Goal: Check status: Check status

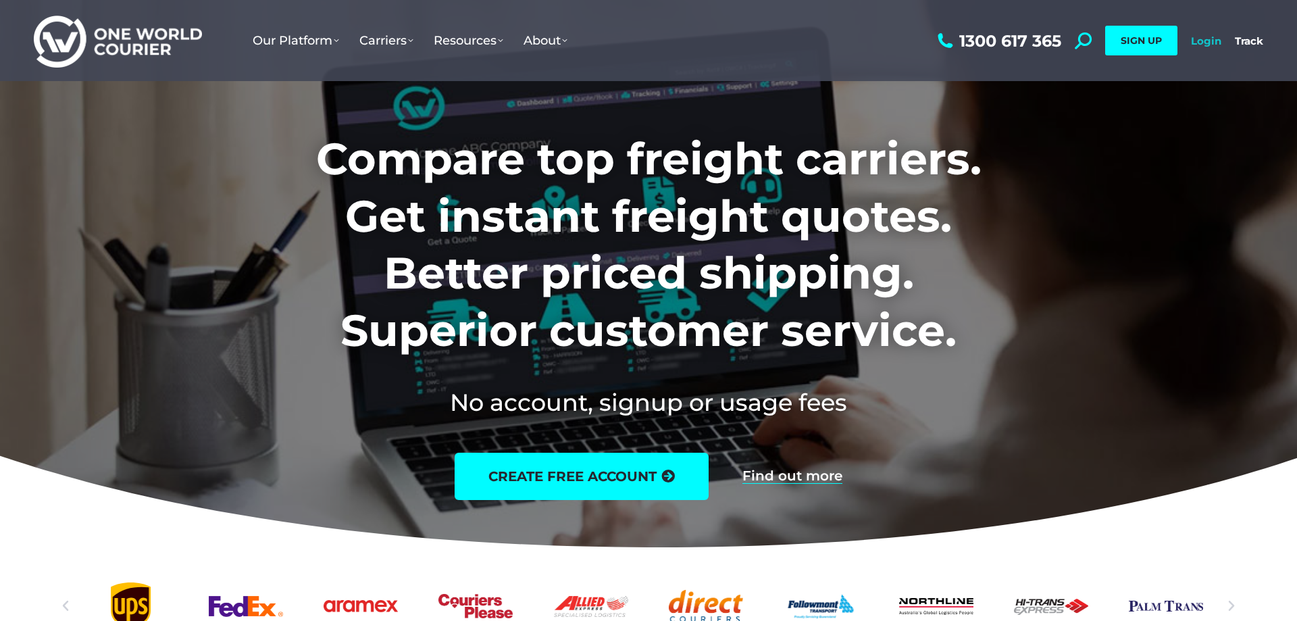
click at [1198, 39] on link "Login" at bounding box center [1206, 40] width 30 height 13
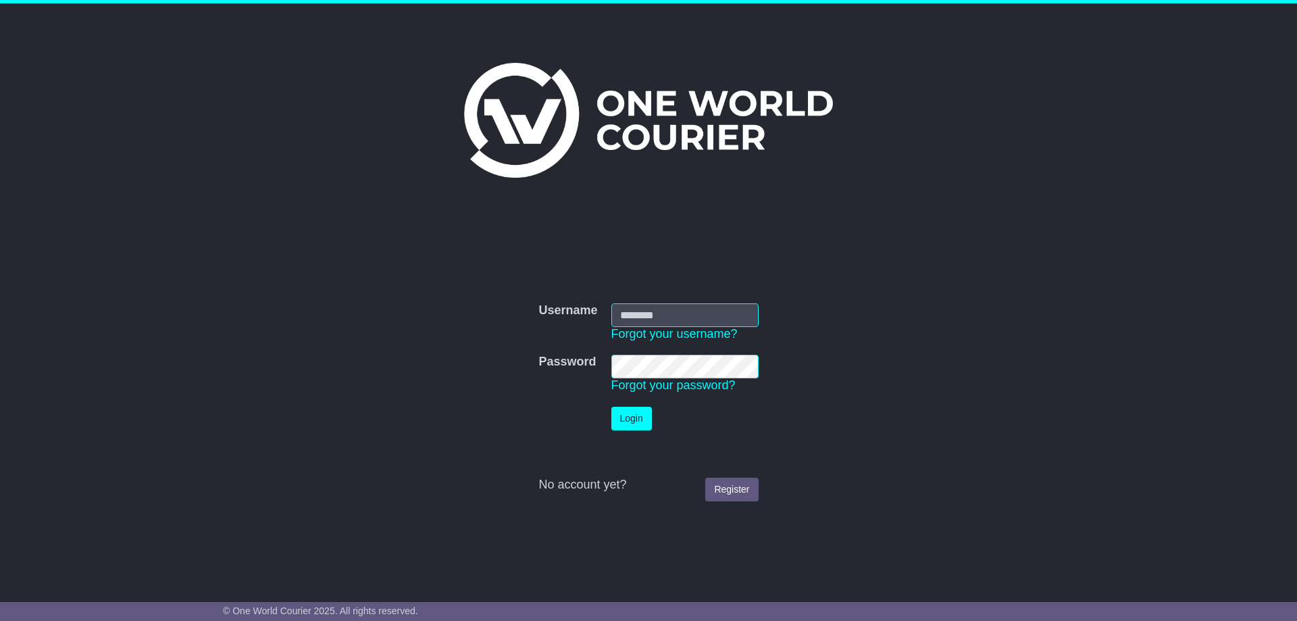
click at [624, 303] on input "Username" at bounding box center [684, 315] width 147 height 24
type input "**********"
click at [637, 408] on button "Login" at bounding box center [631, 419] width 41 height 24
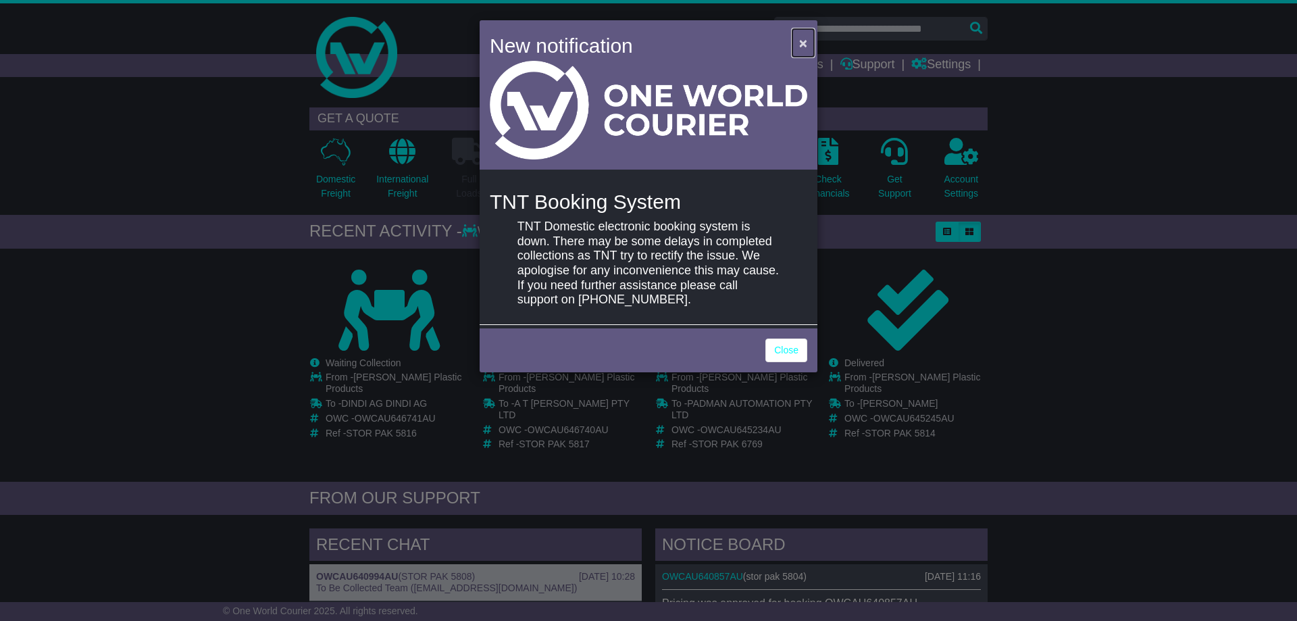
click at [801, 43] on span "×" at bounding box center [803, 43] width 8 height 16
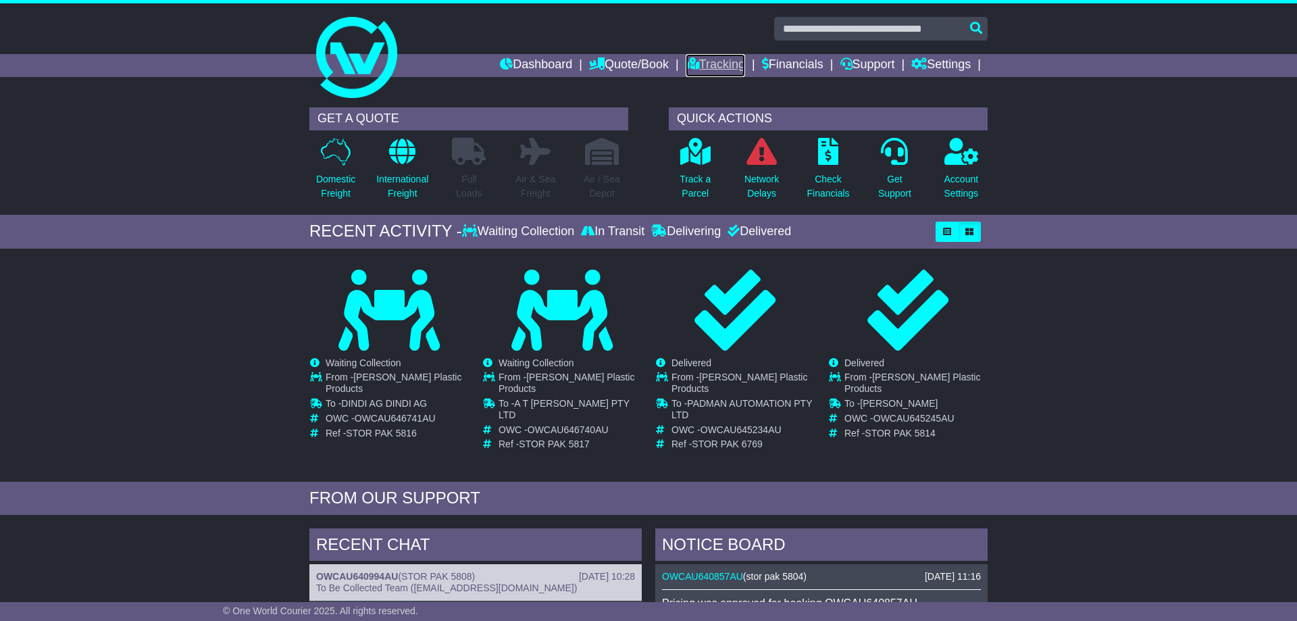
click at [707, 64] on link "Tracking" at bounding box center [715, 65] width 59 height 23
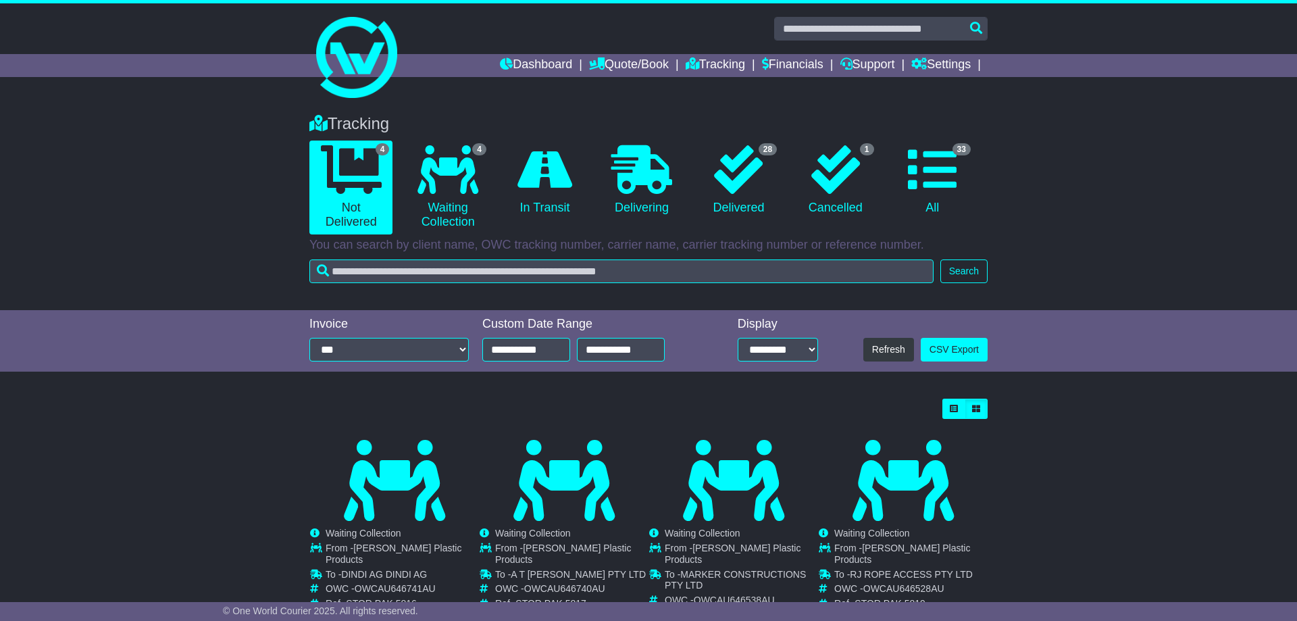
scroll to position [47, 0]
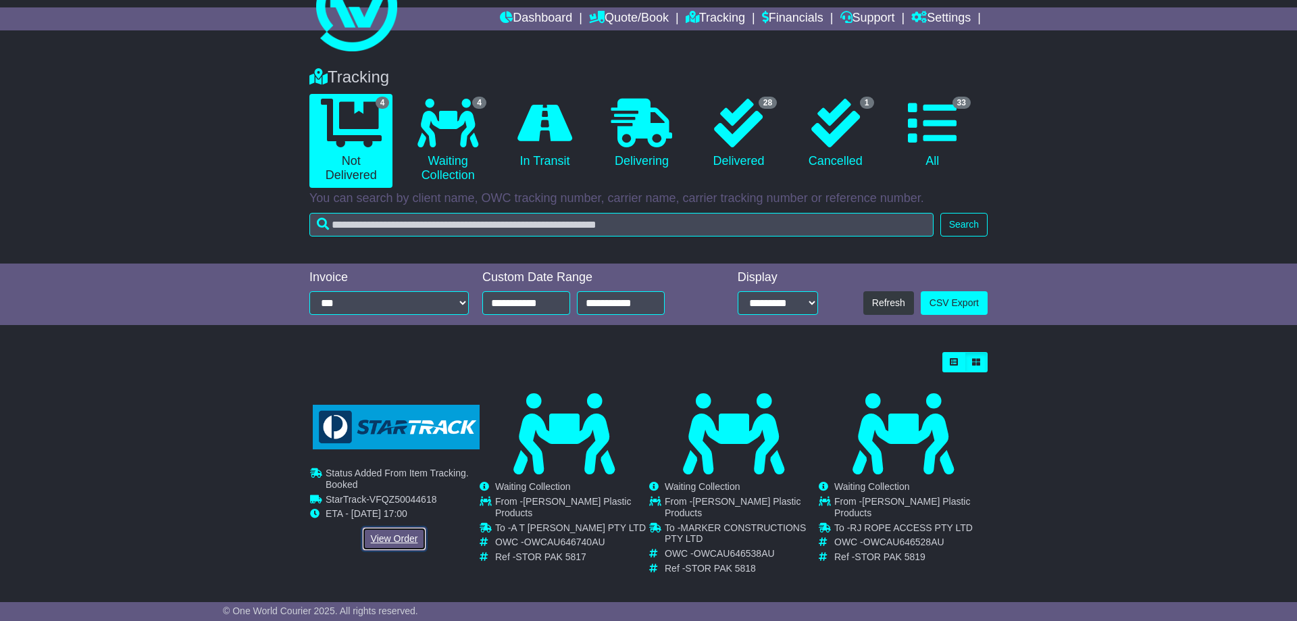
click at [401, 536] on link "View Order" at bounding box center [394, 539] width 65 height 24
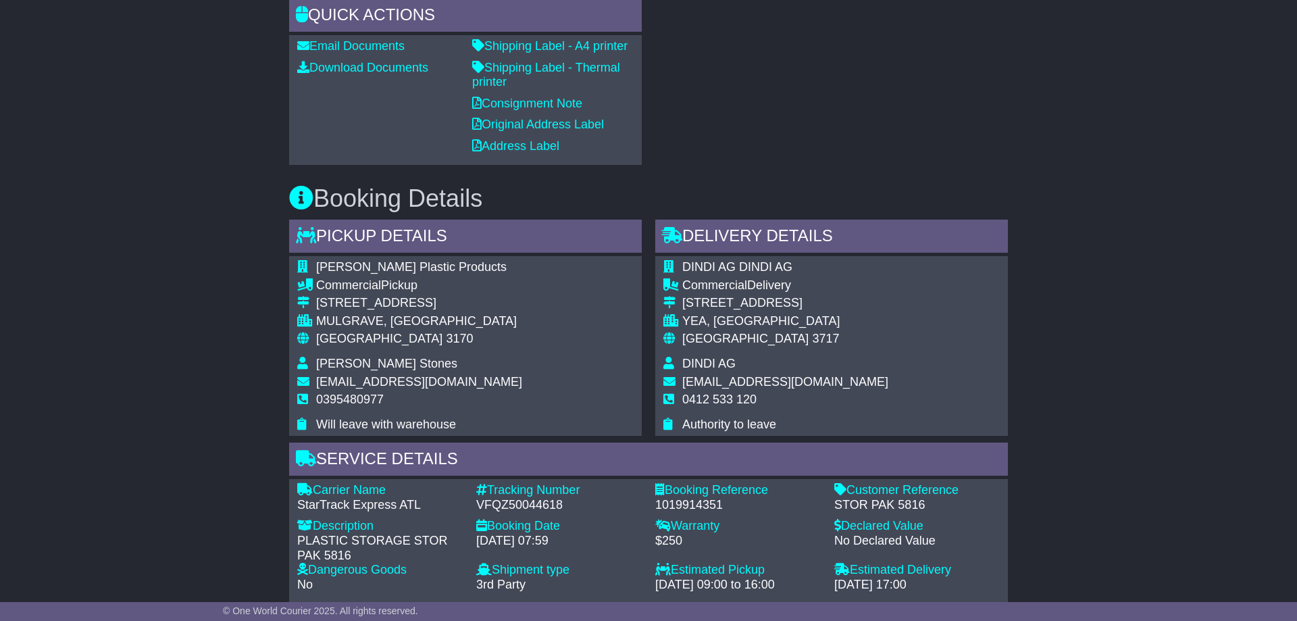
scroll to position [896, 0]
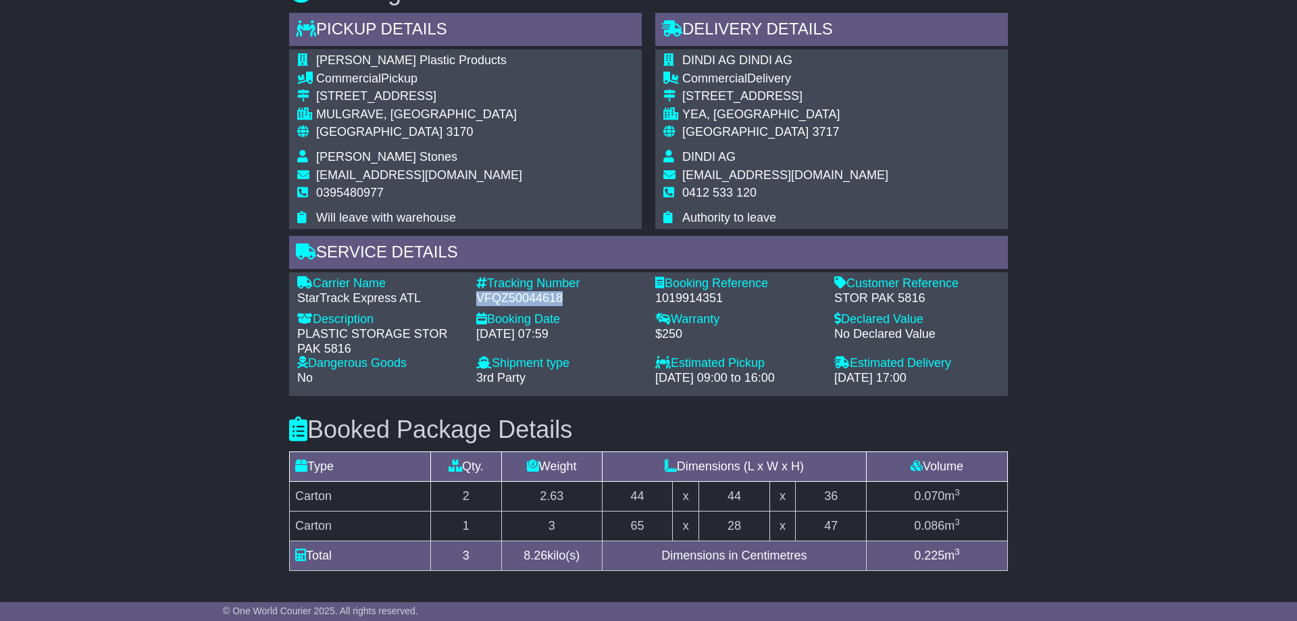
drag, startPoint x: 476, startPoint y: 296, endPoint x: 561, endPoint y: 297, distance: 85.8
click at [561, 297] on div "Tracking Number - VFQZ50044618" at bounding box center [559, 290] width 179 height 29
copy div "VFQZ50044618"
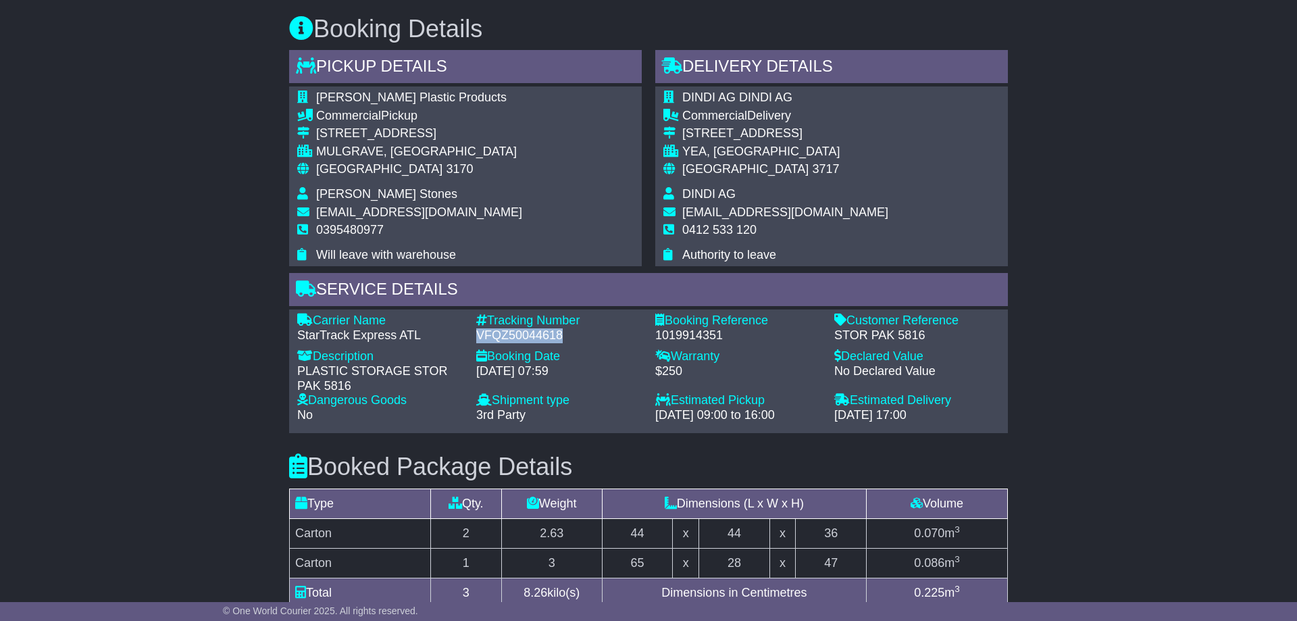
scroll to position [790, 0]
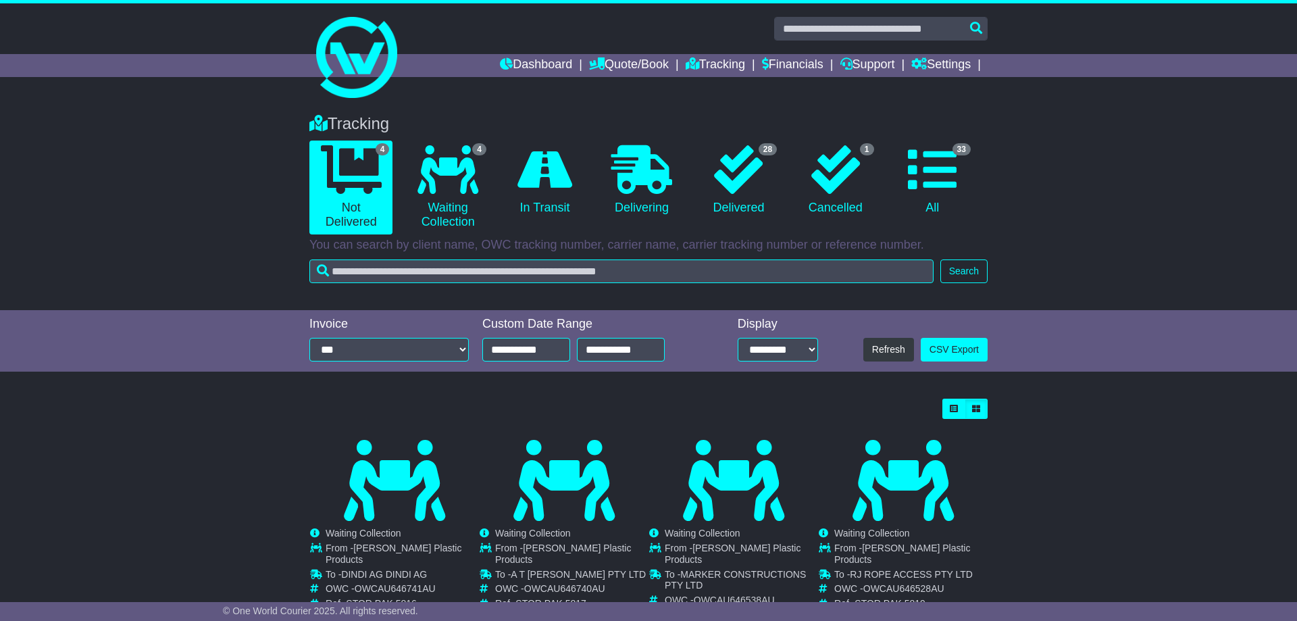
scroll to position [47, 0]
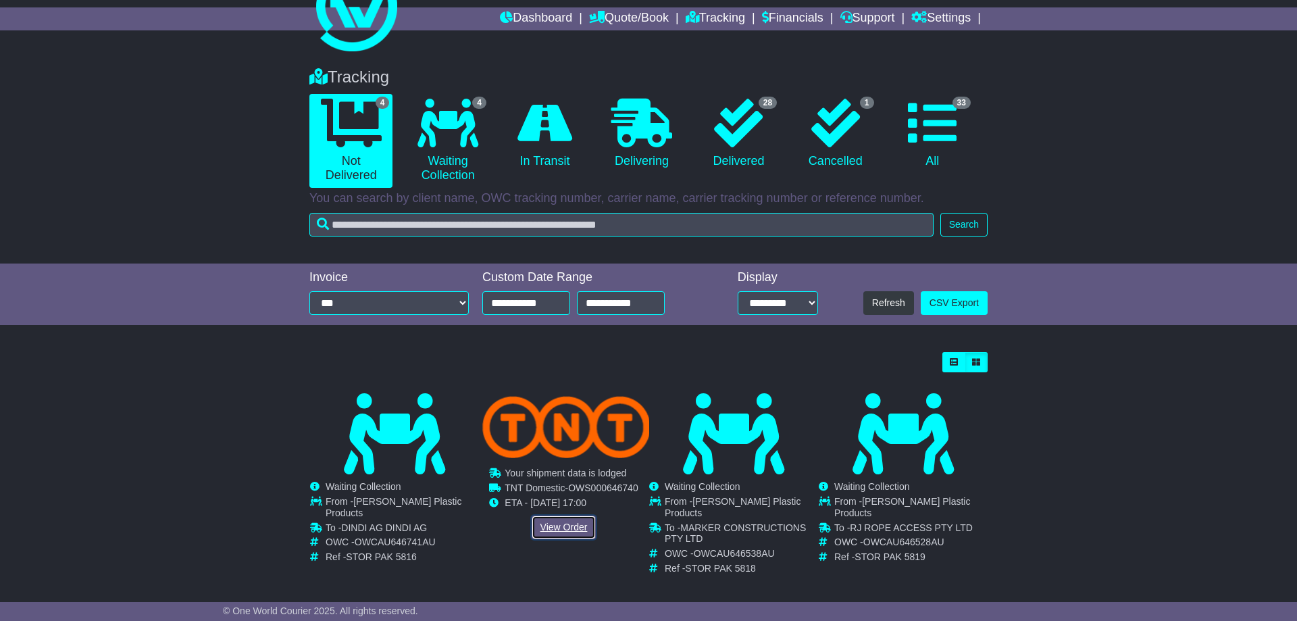
click at [568, 527] on link "View Order" at bounding box center [564, 528] width 65 height 24
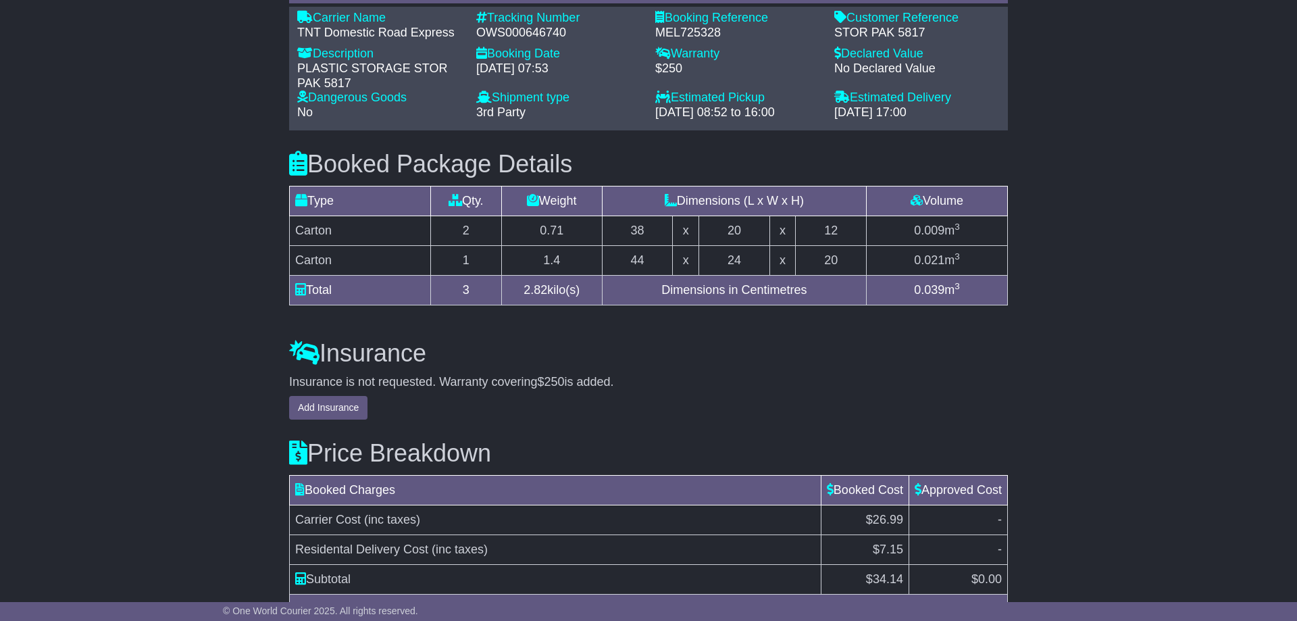
scroll to position [1103, 0]
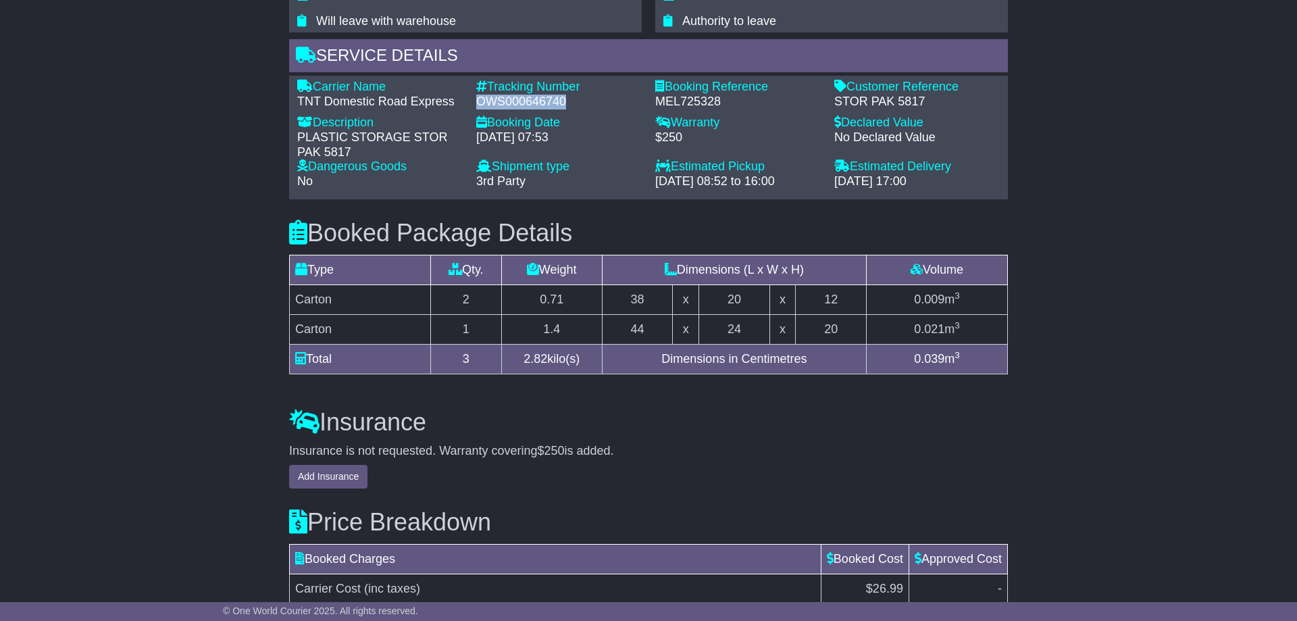
drag, startPoint x: 480, startPoint y: 89, endPoint x: 568, endPoint y: 93, distance: 88.6
click at [568, 95] on div "OWS000646740" at bounding box center [559, 102] width 166 height 15
copy div "OWS000646740"
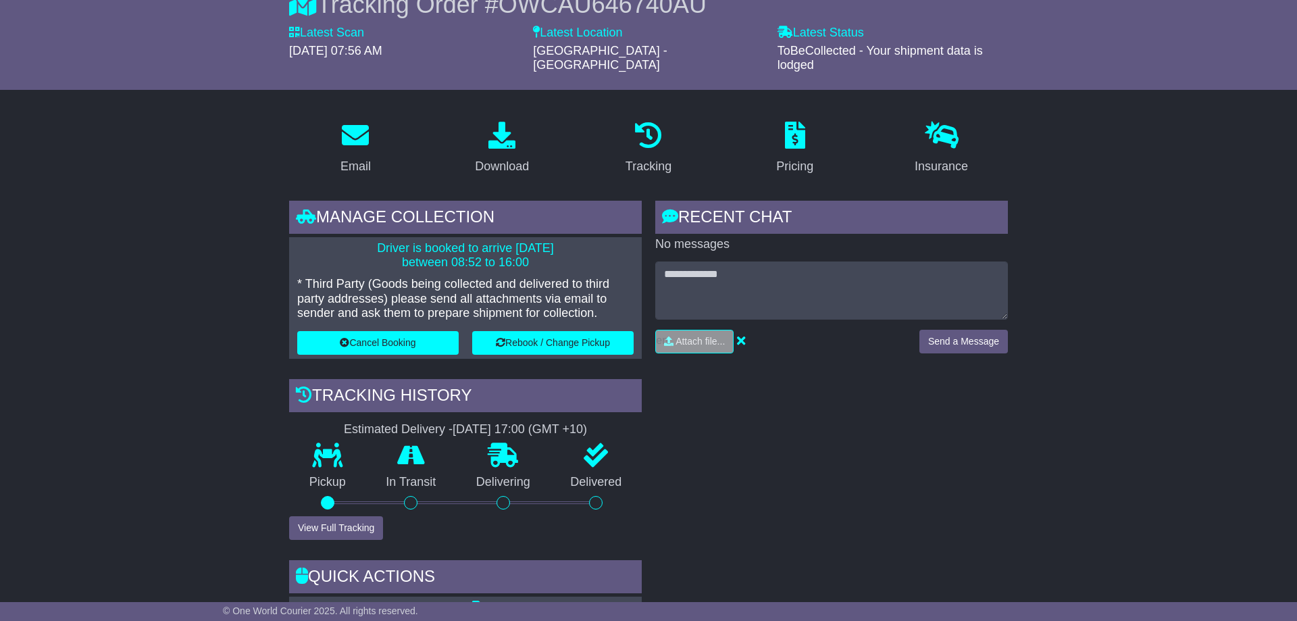
scroll to position [0, 0]
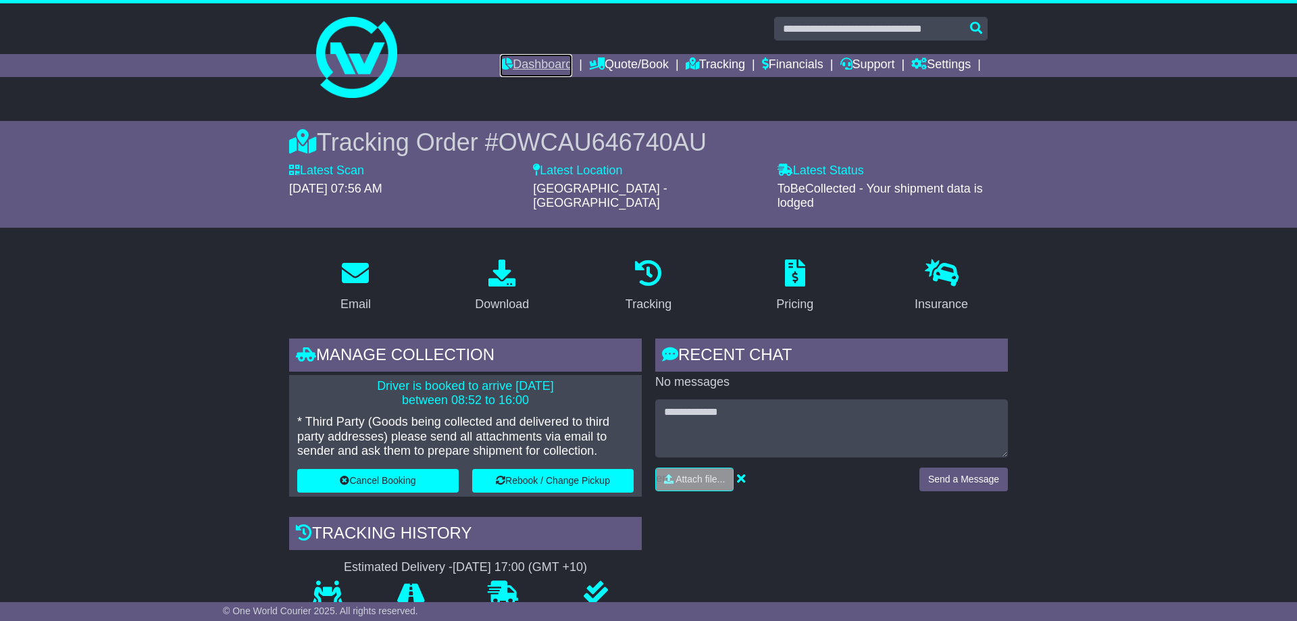
click at [500, 68] on link "Dashboard" at bounding box center [536, 65] width 72 height 23
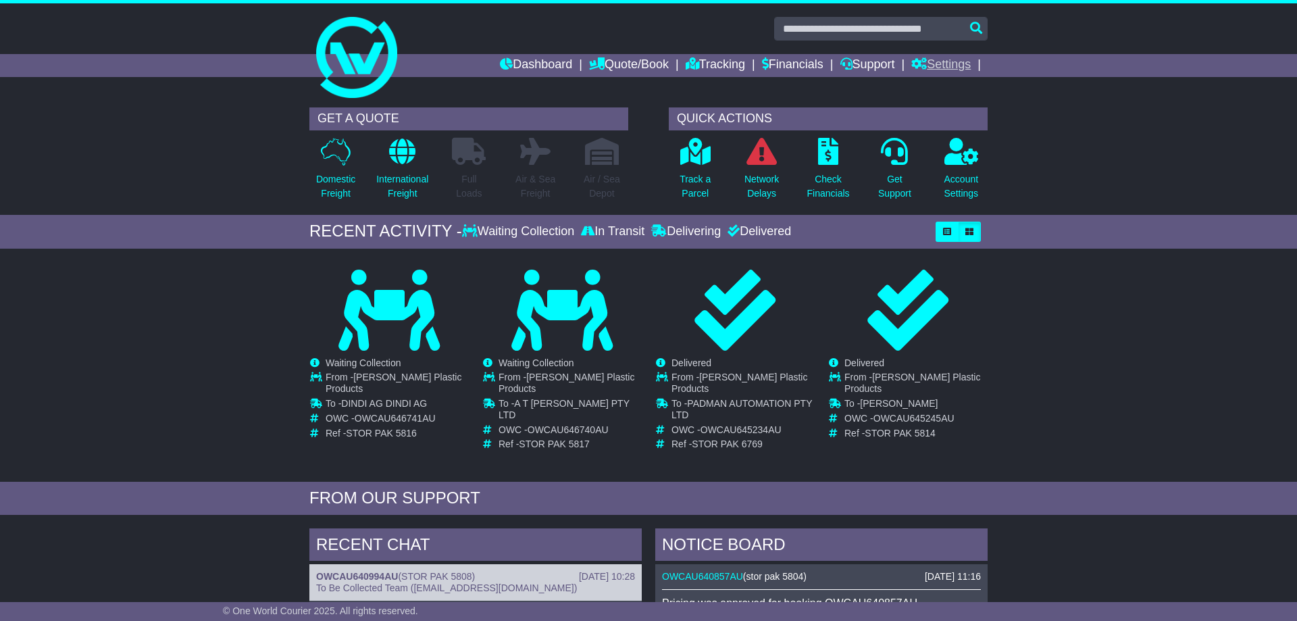
click at [948, 67] on link "Settings" at bounding box center [940, 65] width 59 height 23
click at [943, 85] on link "Settings" at bounding box center [965, 88] width 107 height 15
